Goal: Information Seeking & Learning: Find specific fact

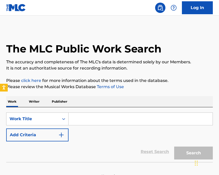
click at [97, 115] on input "Search Form" at bounding box center [141, 118] width 144 height 12
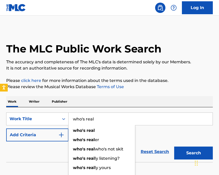
type input "who's real"
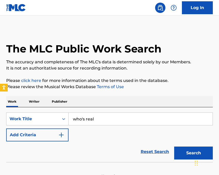
drag, startPoint x: 165, startPoint y: 133, endPoint x: 97, endPoint y: 135, distance: 68.3
click at [165, 133] on div "SearchWithCriteria580583ef-a5bc-4a3b-b71b-c203706fadd2 Work Title who's real Ad…" at bounding box center [109, 126] width 207 height 29
click at [63, 134] on img "Search Form" at bounding box center [61, 134] width 6 height 6
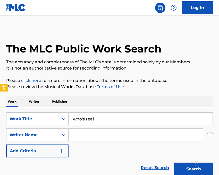
click at [80, 134] on input "Search Form" at bounding box center [136, 134] width 135 height 12
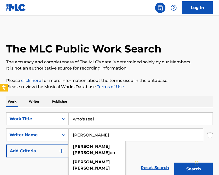
click at [174, 162] on button "Search" at bounding box center [193, 168] width 39 height 13
click at [128, 134] on input "[PERSON_NAME]" at bounding box center [136, 134] width 135 height 12
drag, startPoint x: 99, startPoint y: 134, endPoint x: 65, endPoint y: 134, distance: 33.8
click at [65, 134] on div "SearchWithCriteria8fd4d408-87a1-4478-8896-8d73b2e74636 Writer Name [PERSON_NAME…" at bounding box center [109, 134] width 207 height 13
click at [174, 162] on button "Search" at bounding box center [193, 168] width 39 height 13
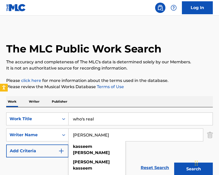
drag, startPoint x: 93, startPoint y: 136, endPoint x: 70, endPoint y: 134, distance: 23.2
click at [70, 134] on input "[PERSON_NAME]" at bounding box center [136, 134] width 135 height 12
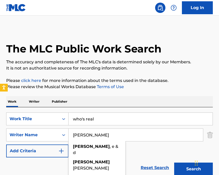
type input "[PERSON_NAME]"
click at [174, 162] on button "Search" at bounding box center [193, 168] width 39 height 13
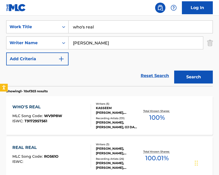
scroll to position [103, 0]
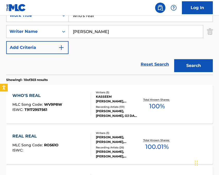
click at [30, 94] on div "WHO'S REAL" at bounding box center [37, 95] width 50 height 6
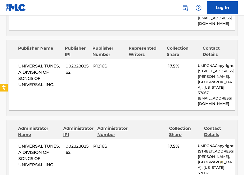
scroll to position [619, 0]
